Goal: Book appointment/travel/reservation

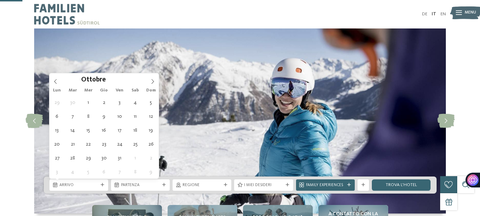
click at [150, 79] on icon at bounding box center [152, 81] width 5 height 5
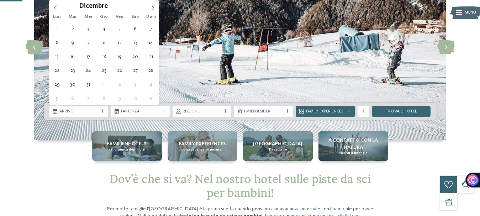
click at [150, 7] on icon at bounding box center [152, 7] width 5 height 5
type div "[DATE]"
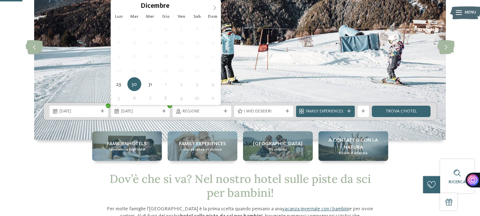
type input "****"
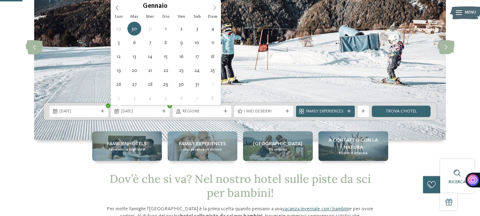
click at [214, 10] on icon at bounding box center [214, 7] width 5 height 5
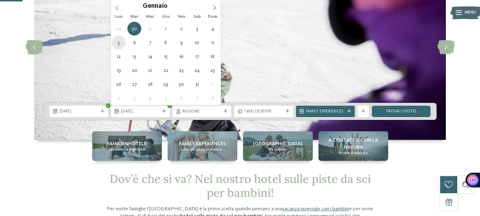
type div "[DATE]"
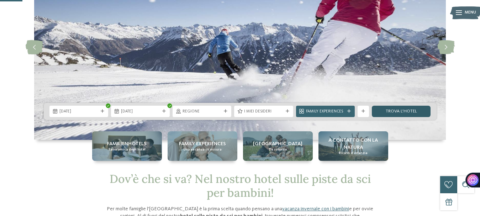
click at [385, 110] on link "trova l’hotel" at bounding box center [400, 111] width 59 height 11
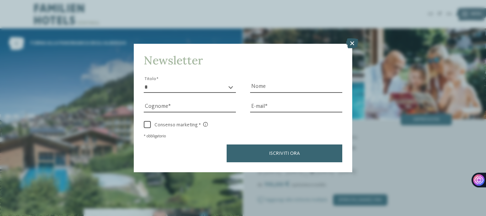
click at [352, 43] on icon at bounding box center [352, 43] width 12 height 10
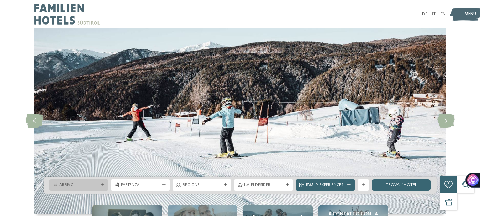
click at [99, 183] on div "Arrivo" at bounding box center [79, 185] width 42 height 6
